Goal: Task Accomplishment & Management: Manage account settings

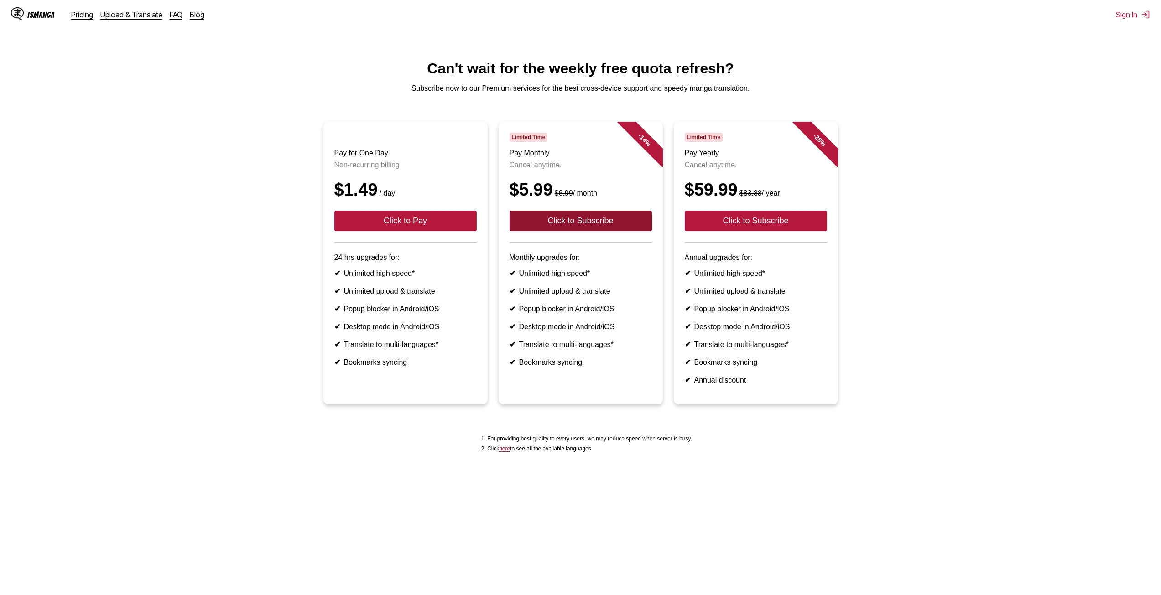
click at [623, 231] on button "Click to Subscribe" at bounding box center [581, 221] width 142 height 21
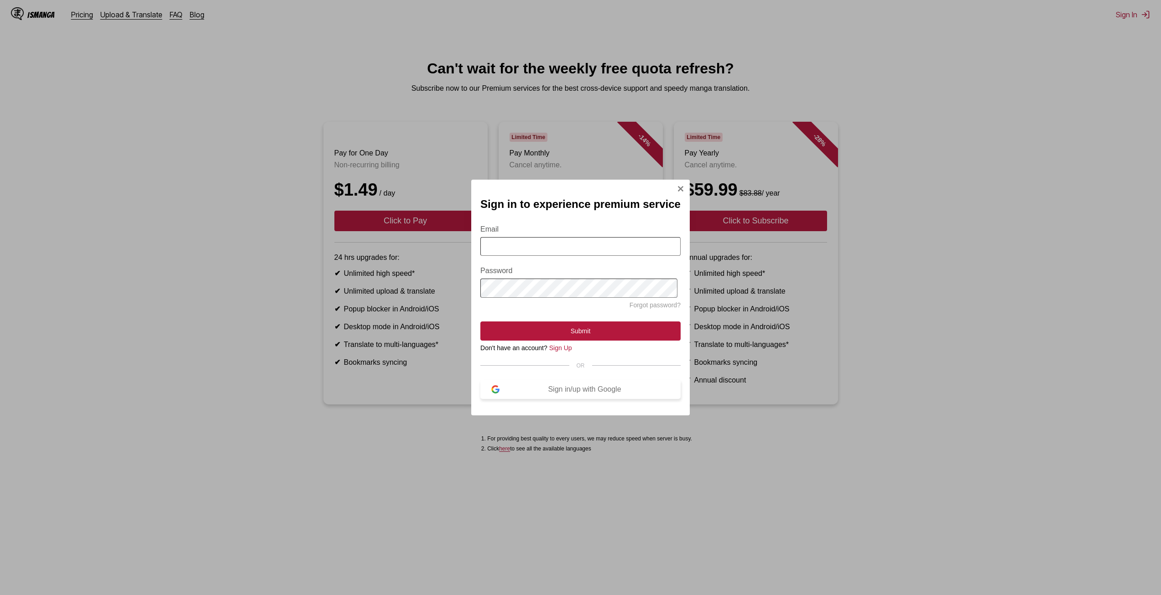
click at [583, 393] on div "Sign in/up with Google" at bounding box center [585, 390] width 170 height 8
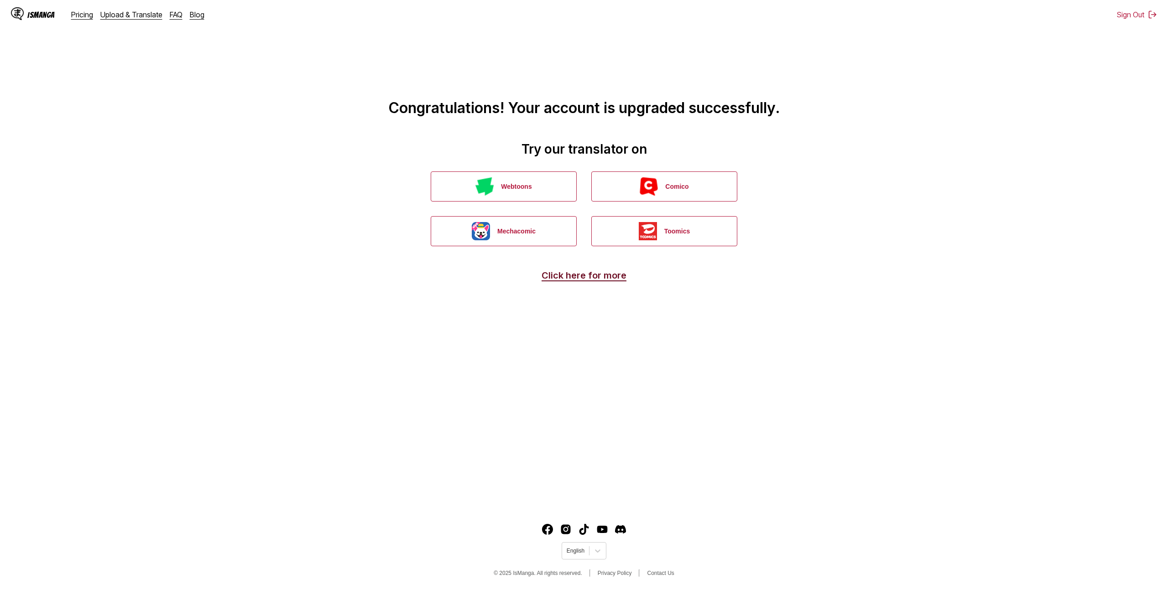
click at [583, 277] on link "Click here for more" at bounding box center [584, 275] width 85 height 11
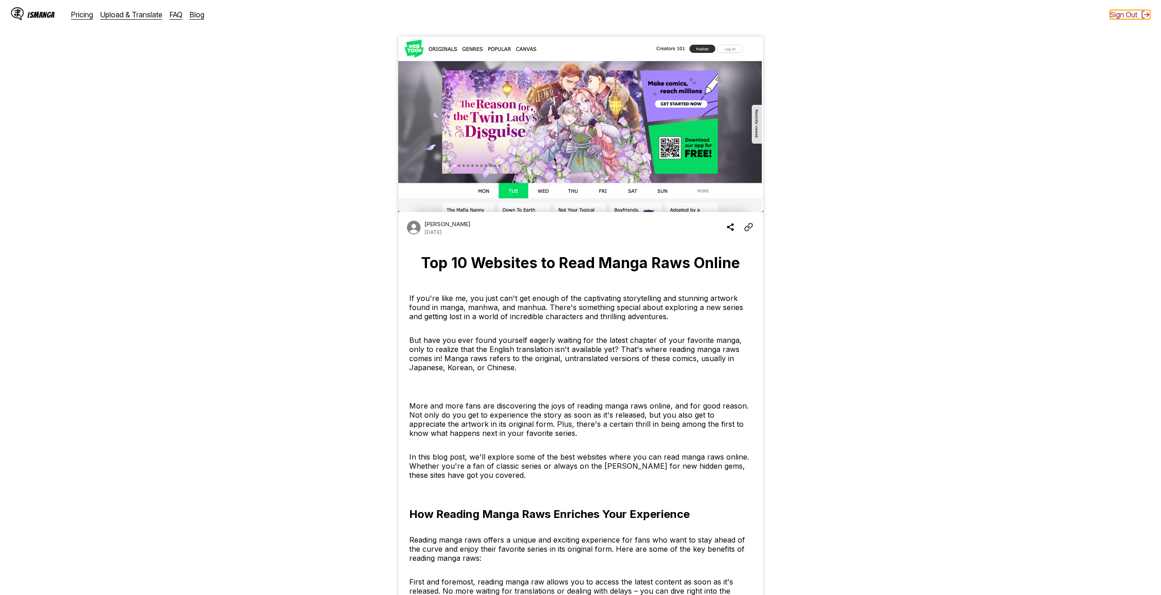
click at [1128, 14] on button "Sign Out" at bounding box center [1130, 14] width 40 height 9
click at [1129, 15] on button "Sign In" at bounding box center [1133, 14] width 34 height 9
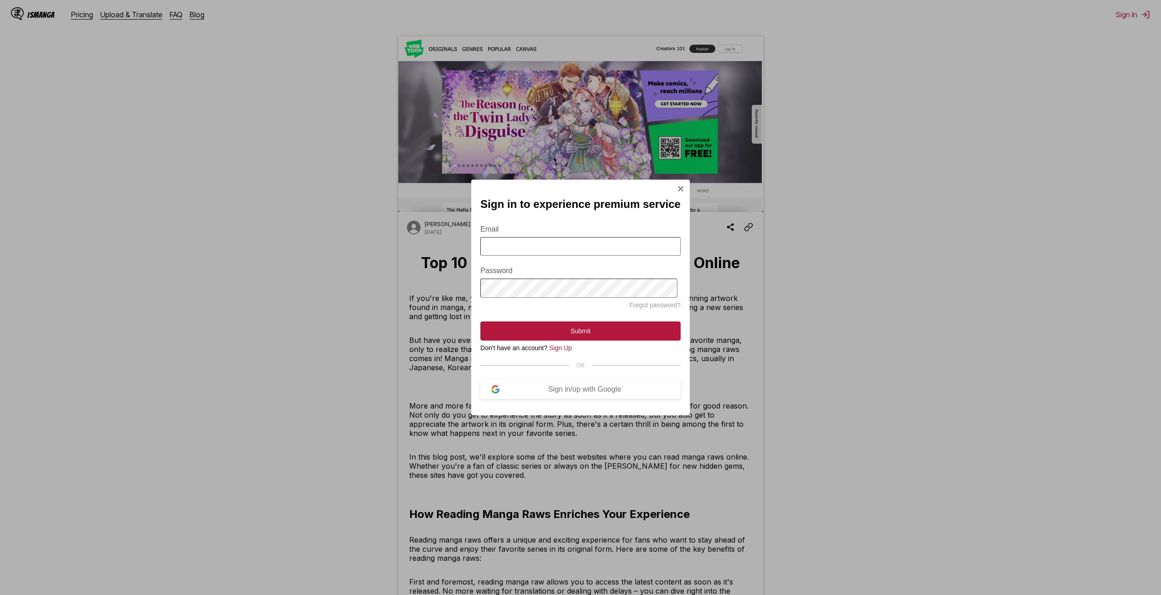
click at [543, 245] on input "Email" at bounding box center [580, 246] width 200 height 19
type input "**********"
click at [374, 297] on div "**********" at bounding box center [580, 297] width 1161 height 595
click at [567, 334] on button "Submit" at bounding box center [580, 331] width 200 height 19
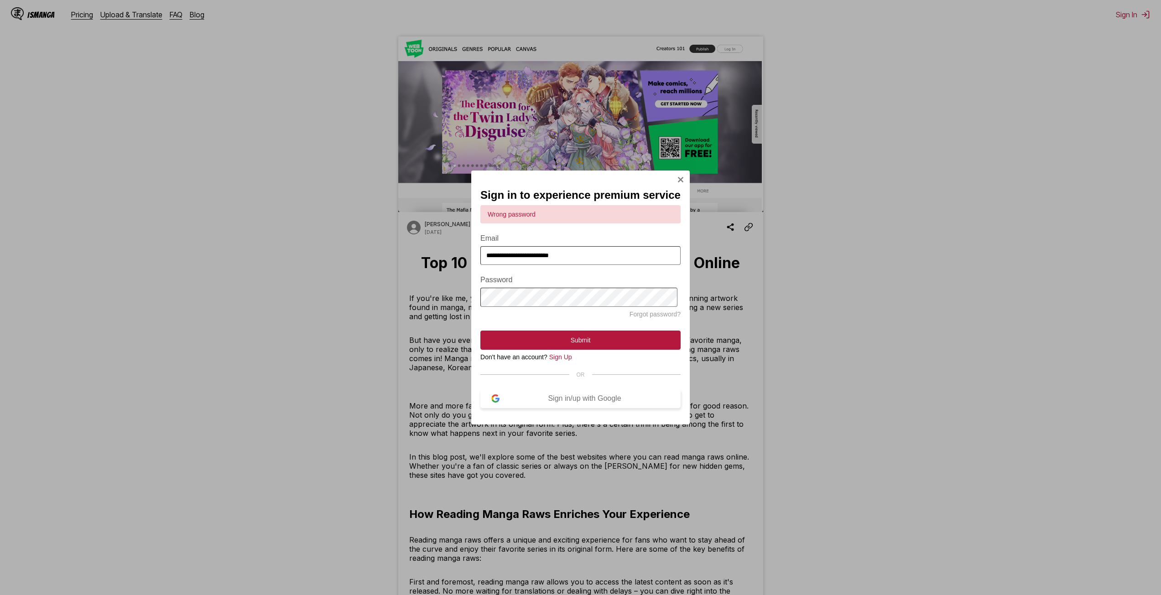
click at [571, 408] on button "Sign in/up with Google" at bounding box center [580, 398] width 200 height 19
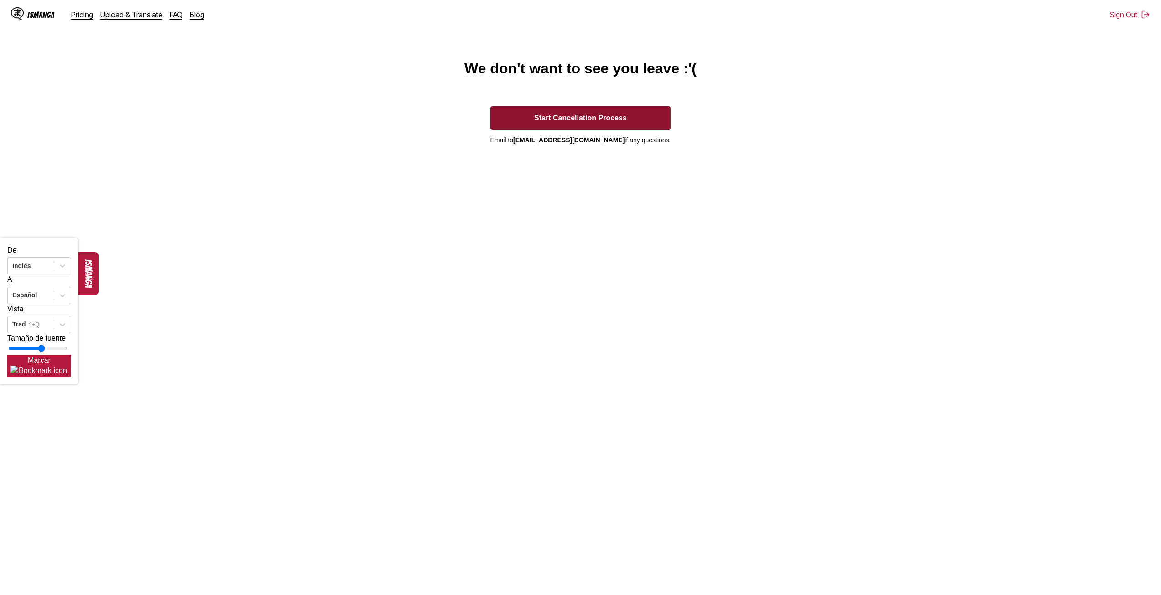
click at [583, 124] on button "Start Cancellation Process" at bounding box center [580, 118] width 181 height 24
